Goal: Find contact information: Find contact information

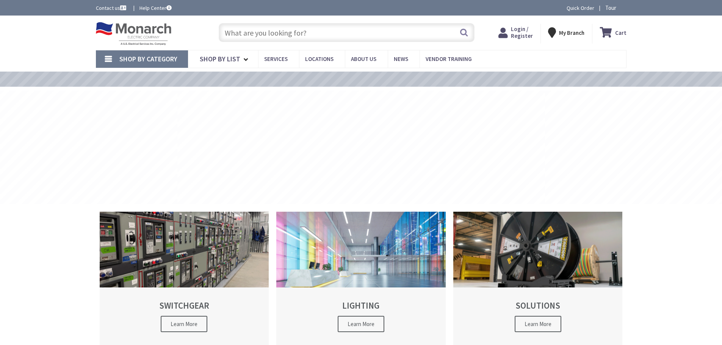
type input "[PERSON_NAME] Playground, [STREET_ADDRESS][US_STATE]"
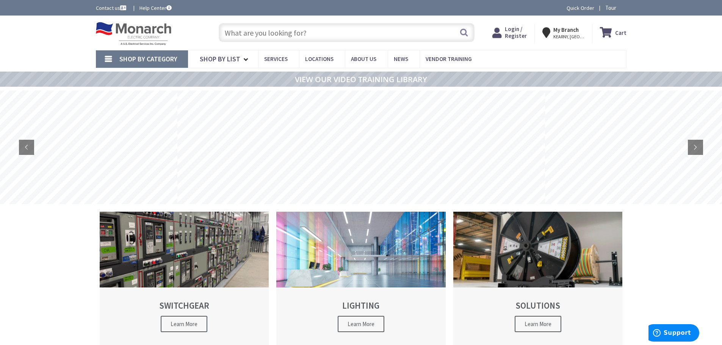
click at [553, 33] on icon at bounding box center [547, 33] width 11 height 14
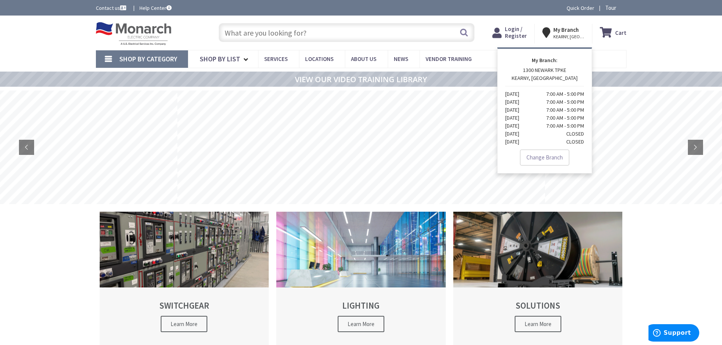
click at [553, 33] on icon at bounding box center [547, 33] width 11 height 14
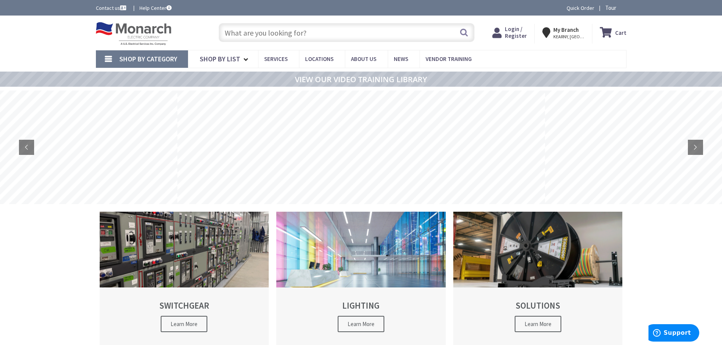
click at [553, 33] on icon at bounding box center [547, 33] width 11 height 14
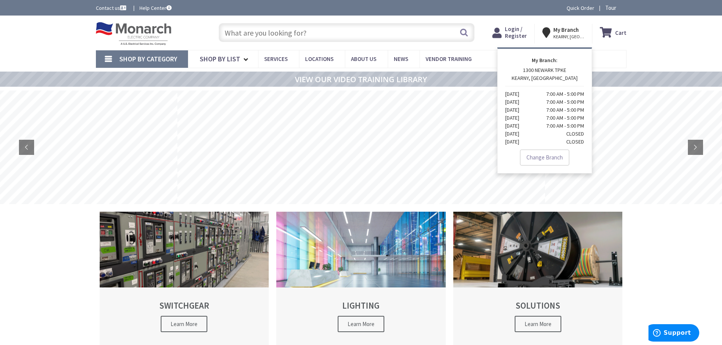
click at [111, 8] on link "Contact us" at bounding box center [112, 8] width 32 height 8
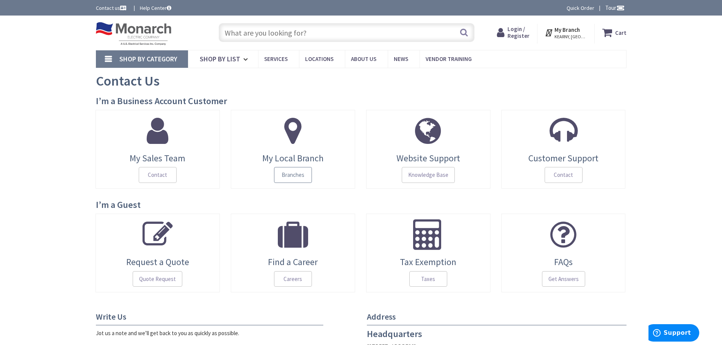
click at [296, 173] on span "Branches" at bounding box center [293, 175] width 38 height 16
click at [165, 172] on span "Contact" at bounding box center [158, 175] width 38 height 16
click at [560, 170] on span "Contact" at bounding box center [563, 175] width 38 height 16
click at [561, 172] on span "Contact" at bounding box center [563, 175] width 38 height 16
